Goal: Register for event/course

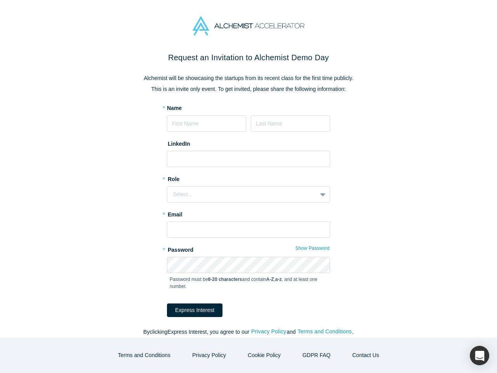
click at [249, 187] on div "Select..." at bounding box center [248, 194] width 163 height 16
click at [190, 310] on button "Express Interest" at bounding box center [195, 310] width 56 height 14
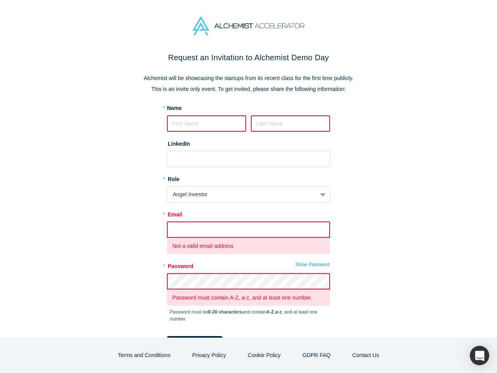
click at [266, 332] on form "* Name LinkedIn * Role Angel Investor * Email Not a valid email address * Passw…" at bounding box center [248, 227] width 163 height 246
click at [322, 332] on form "* Name LinkedIn * Role Angel Investor * Email Not a valid email address * Passw…" at bounding box center [248, 227] width 163 height 246
click at [150, 355] on button "Terms and Conditions" at bounding box center [144, 356] width 69 height 14
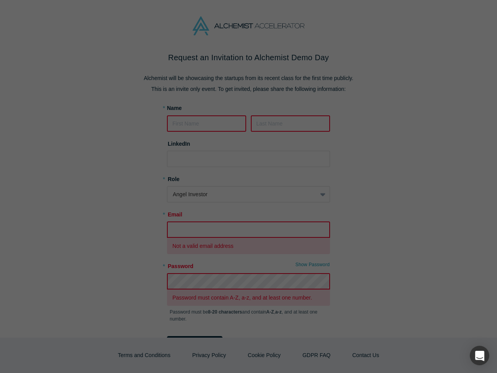
click at [263, 355] on p "Most of the modern day interactive web sites use cookies to enable us to retrie…" at bounding box center [248, 346] width 185 height 33
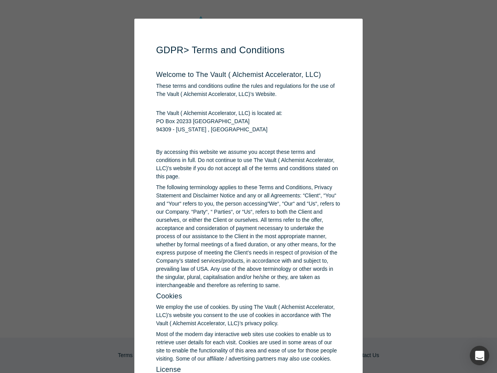
click at [480, 356] on div "button" at bounding box center [479, 355] width 19 height 19
